Goal: Task Accomplishment & Management: Complete application form

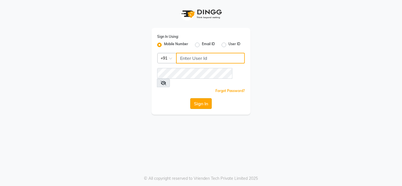
type input "9507070907"
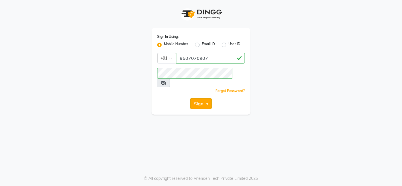
click at [191, 98] on button "Sign In" at bounding box center [201, 103] width 22 height 11
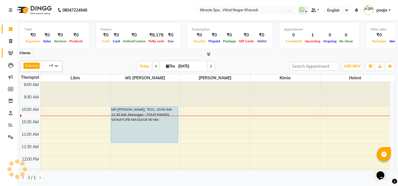
click at [10, 52] on icon at bounding box center [10, 53] width 5 height 4
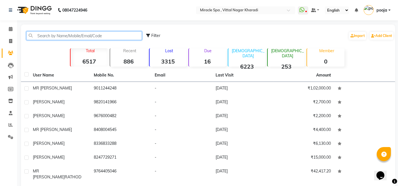
click at [41, 36] on input "text" at bounding box center [83, 35] width 115 height 9
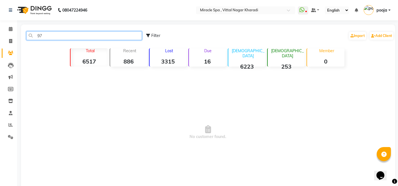
type input "9"
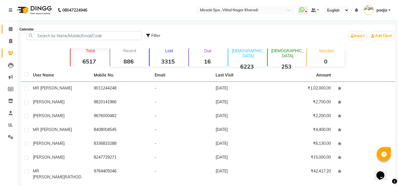
click at [12, 28] on icon at bounding box center [11, 29] width 4 height 4
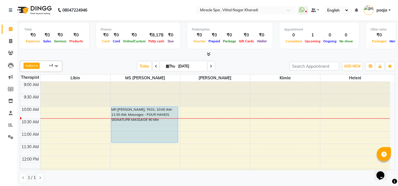
click at [36, 68] on link "x" at bounding box center [36, 65] width 3 height 5
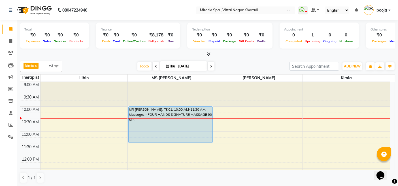
click at [57, 68] on span at bounding box center [56, 66] width 11 height 11
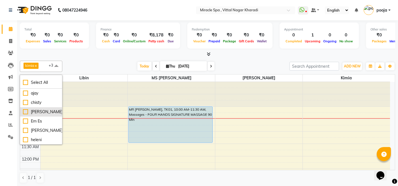
click at [44, 113] on div "[PERSON_NAME]" at bounding box center [41, 112] width 36 height 6
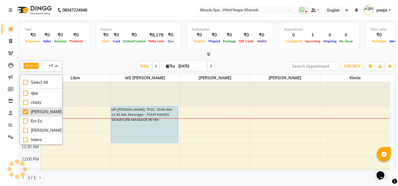
click at [44, 113] on div "[PERSON_NAME]" at bounding box center [41, 112] width 36 height 6
checkbox input "false"
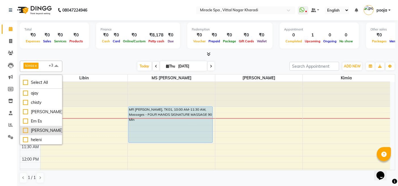
click at [40, 129] on div "[PERSON_NAME]" at bounding box center [41, 131] width 36 height 6
checkbox input "true"
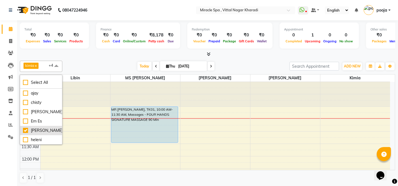
scroll to position [31, 0]
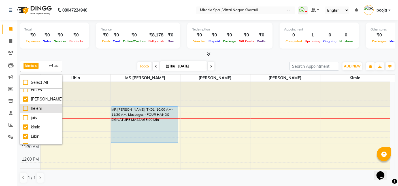
click at [37, 107] on div "heleni" at bounding box center [41, 109] width 36 height 6
checkbox input "true"
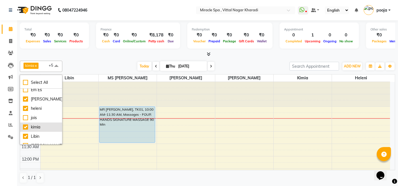
click at [36, 126] on div "kimia" at bounding box center [41, 127] width 36 height 6
checkbox input "false"
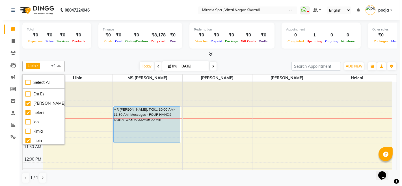
scroll to position [0, 0]
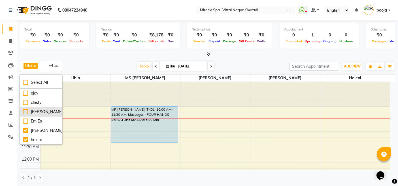
click at [36, 108] on li "[PERSON_NAME]" at bounding box center [41, 112] width 42 height 9
checkbox input "true"
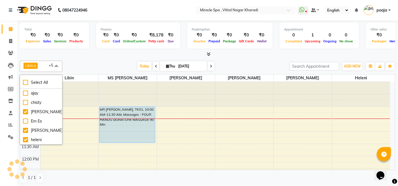
click at [241, 62] on div "Today Thu 04-09-2025" at bounding box center [175, 66] width 221 height 8
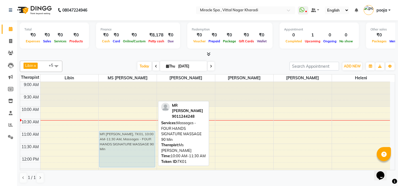
drag, startPoint x: 137, startPoint y: 111, endPoint x: 140, endPoint y: 135, distance: 23.3
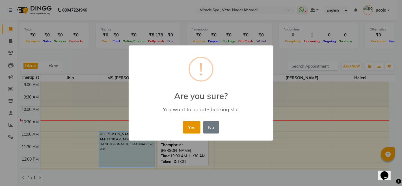
click at [198, 132] on button "Yes" at bounding box center [191, 127] width 17 height 12
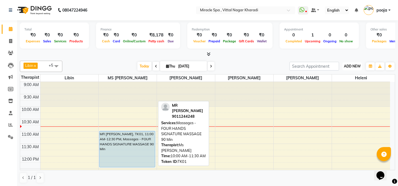
click at [352, 63] on button "ADD NEW Toggle Dropdown" at bounding box center [352, 67] width 20 height 8
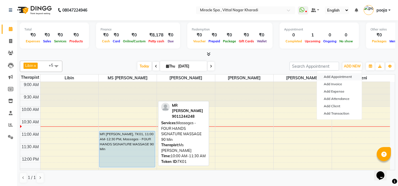
click at [338, 75] on button "Add Appointment" at bounding box center [339, 76] width 45 height 7
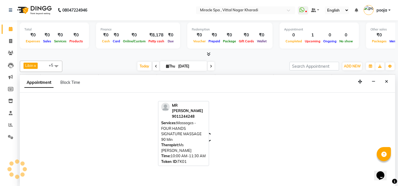
select select "600"
select select "tentative"
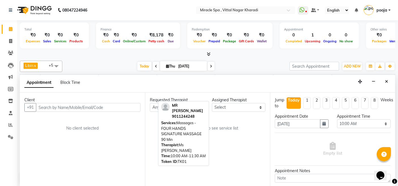
click at [49, 106] on input "text" at bounding box center [88, 107] width 104 height 9
type input "9823095599"
click at [126, 105] on span "Add Client" at bounding box center [128, 107] width 19 height 5
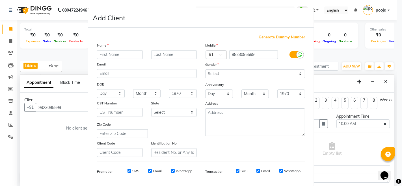
click at [104, 55] on input "text" at bounding box center [120, 54] width 46 height 9
type input "[PERSON_NAME]"
click at [249, 75] on select "Select Male Female Other Prefer Not To Say" at bounding box center [255, 74] width 100 height 9
select select "male"
click at [205, 70] on select "Select Male Female Other Prefer Not To Say" at bounding box center [255, 74] width 100 height 9
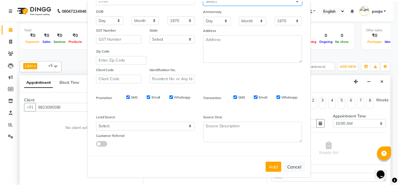
scroll to position [74, 0]
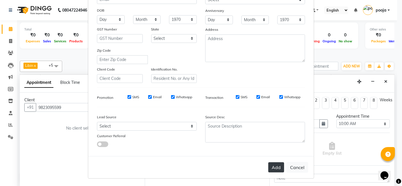
click at [276, 168] on button "Add" at bounding box center [277, 168] width 16 height 10
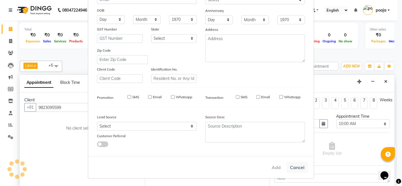
select select
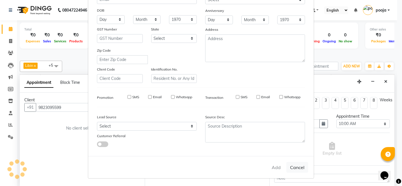
select select
checkbox input "false"
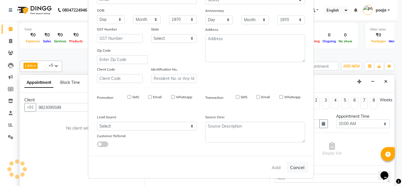
checkbox input "false"
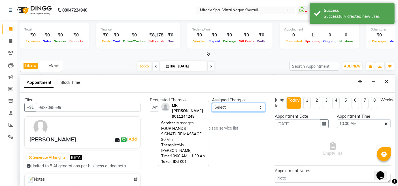
click at [225, 104] on select "Select ajay chisty debora Em Es GIGI heleni jois kimia Libin MAHESH may MR ADIT…" at bounding box center [238, 107] width 53 height 9
select select "66233"
click at [212, 103] on select "Select ajay chisty debora Em Es GIGI heleni jois kimia Libin MAHESH may MR ADIT…" at bounding box center [238, 107] width 53 height 9
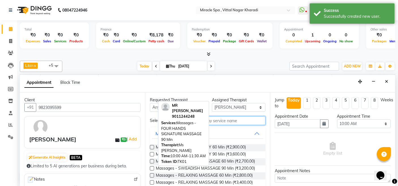
click at [219, 119] on input "text" at bounding box center [228, 121] width 74 height 9
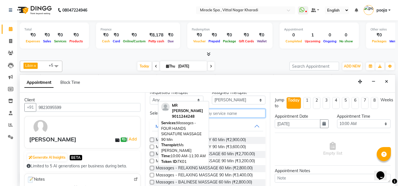
scroll to position [0, 0]
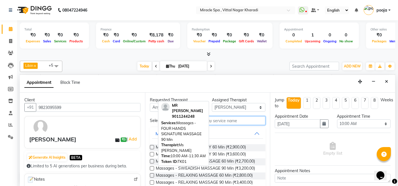
click at [230, 121] on input "text" at bounding box center [228, 121] width 74 height 9
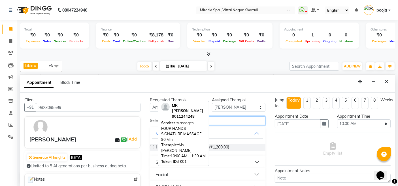
type input "fa"
click at [222, 170] on button "Facial" at bounding box center [207, 175] width 111 height 10
click at [229, 146] on span "HEAD AND FACE MASSAGE (₹1,200.00)" at bounding box center [192, 148] width 73 height 7
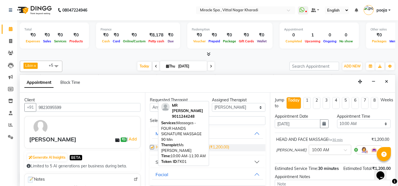
checkbox input "false"
click at [363, 123] on select "Select 10:00 AM 10:15 AM 10:30 AM 10:45 AM 11:00 AM 11:15 AM 11:30 AM 11:45 AM …" at bounding box center [363, 124] width 53 height 9
select select "780"
click at [337, 120] on select "Select 10:00 AM 10:15 AM 10:30 AM 10:45 AM 11:00 AM 11:15 AM 11:30 AM 11:45 AM …" at bounding box center [363, 124] width 53 height 9
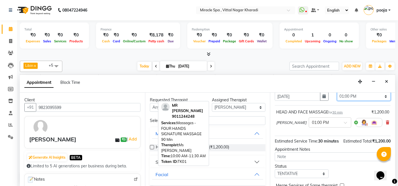
scroll to position [60, 0]
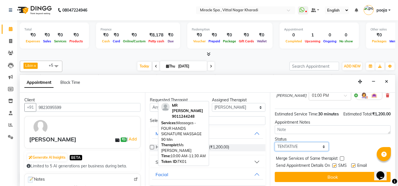
click at [297, 144] on select "Select TENTATIVE CONFIRM CHECK-IN UPCOMING" at bounding box center [300, 147] width 53 height 9
select select "upcoming"
click at [274, 143] on select "Select TENTATIVE CONFIRM CHECK-IN UPCOMING" at bounding box center [300, 147] width 53 height 9
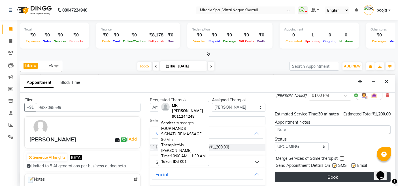
click at [315, 179] on button "Book" at bounding box center [332, 177] width 116 height 10
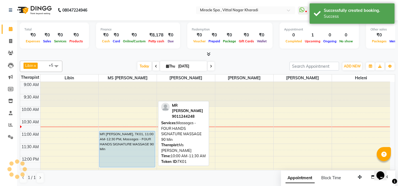
scroll to position [0, 0]
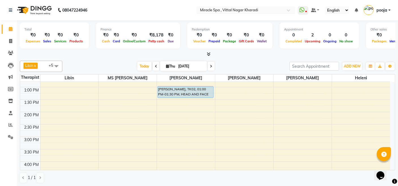
scroll to position [63, 0]
